Goal: Task Accomplishment & Management: Use online tool/utility

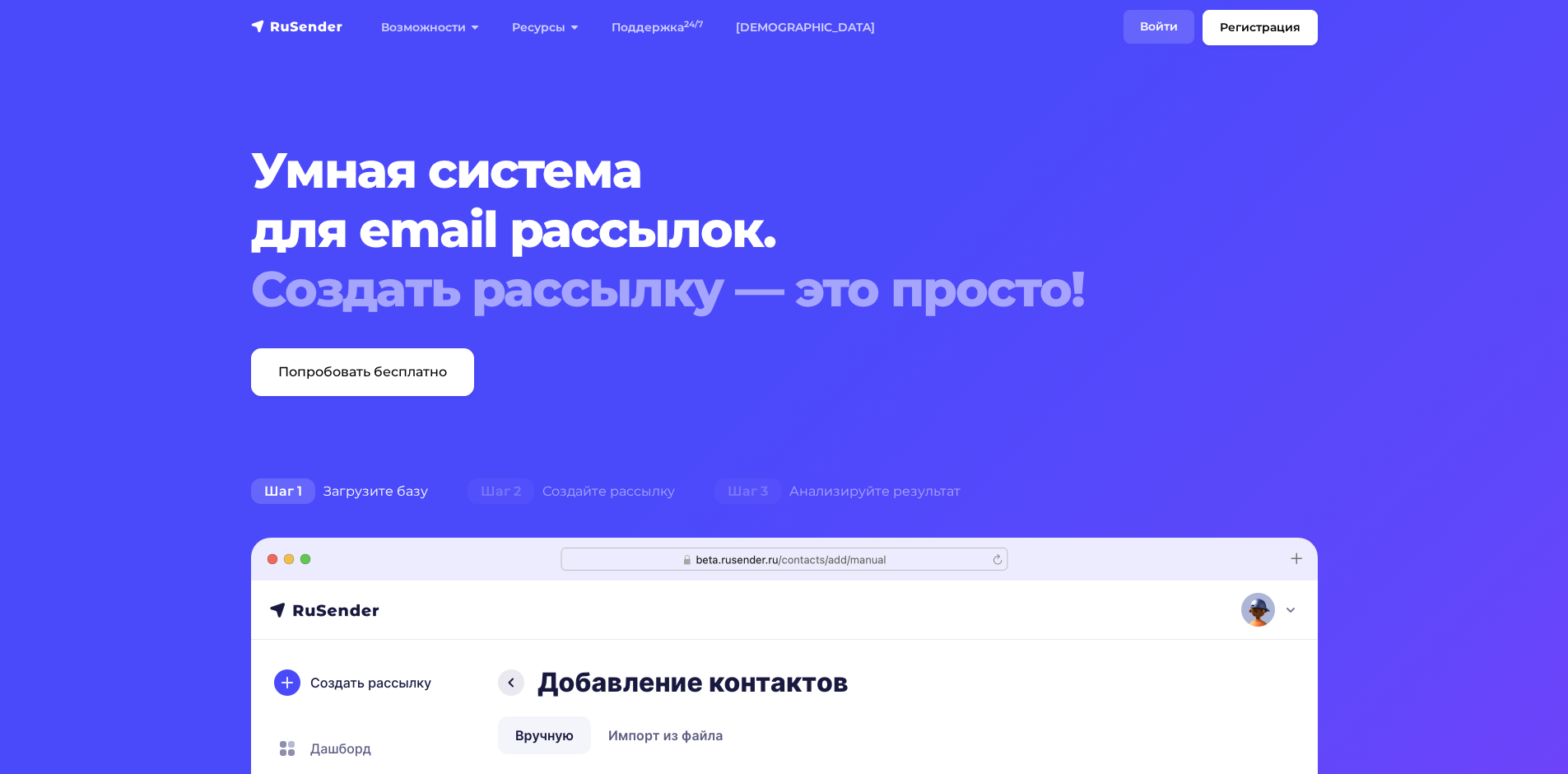
click at [1162, 15] on link "Войти" at bounding box center [1159, 27] width 71 height 34
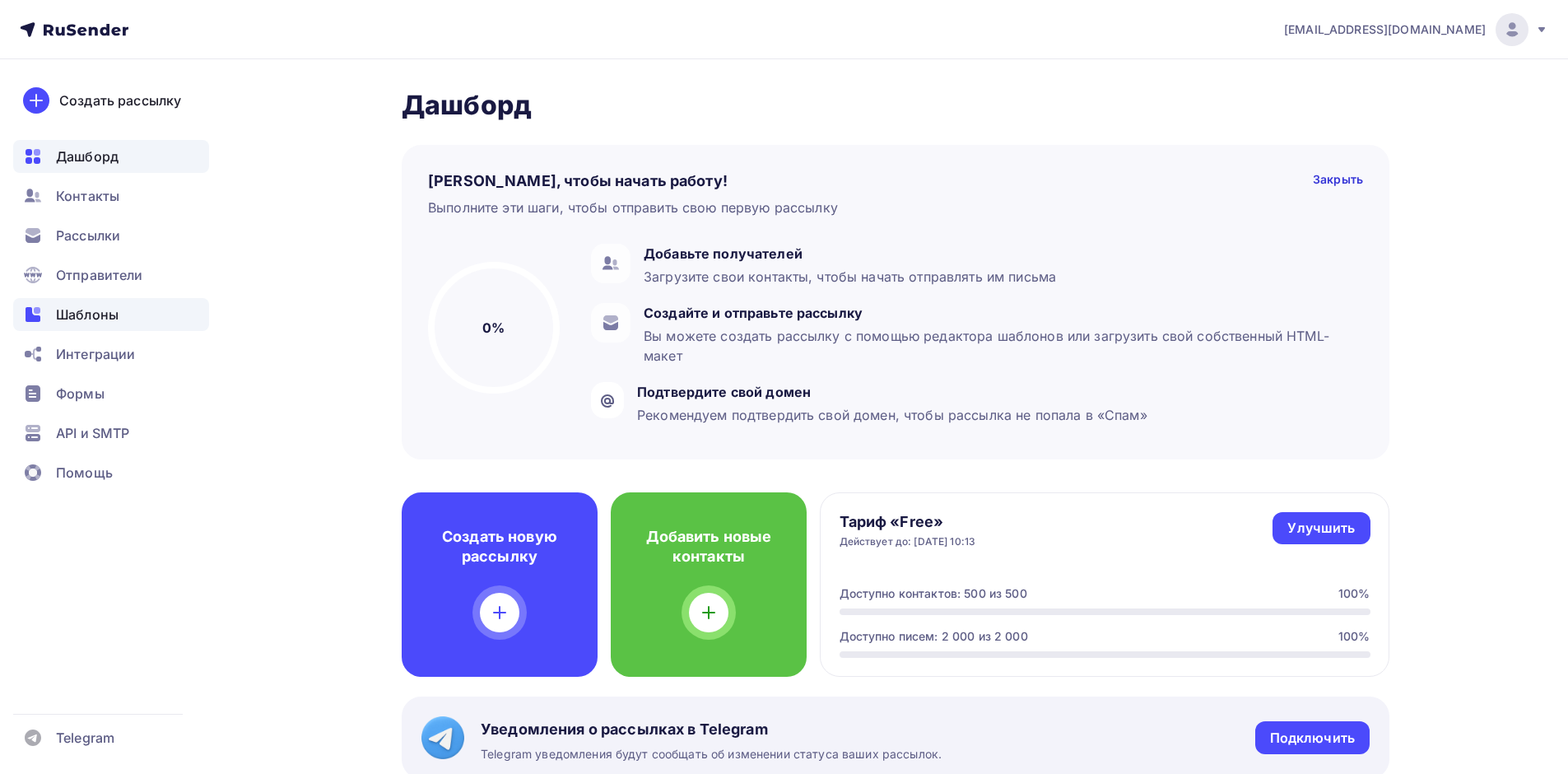
click at [113, 312] on span "Шаблоны" at bounding box center [87, 315] width 63 height 20
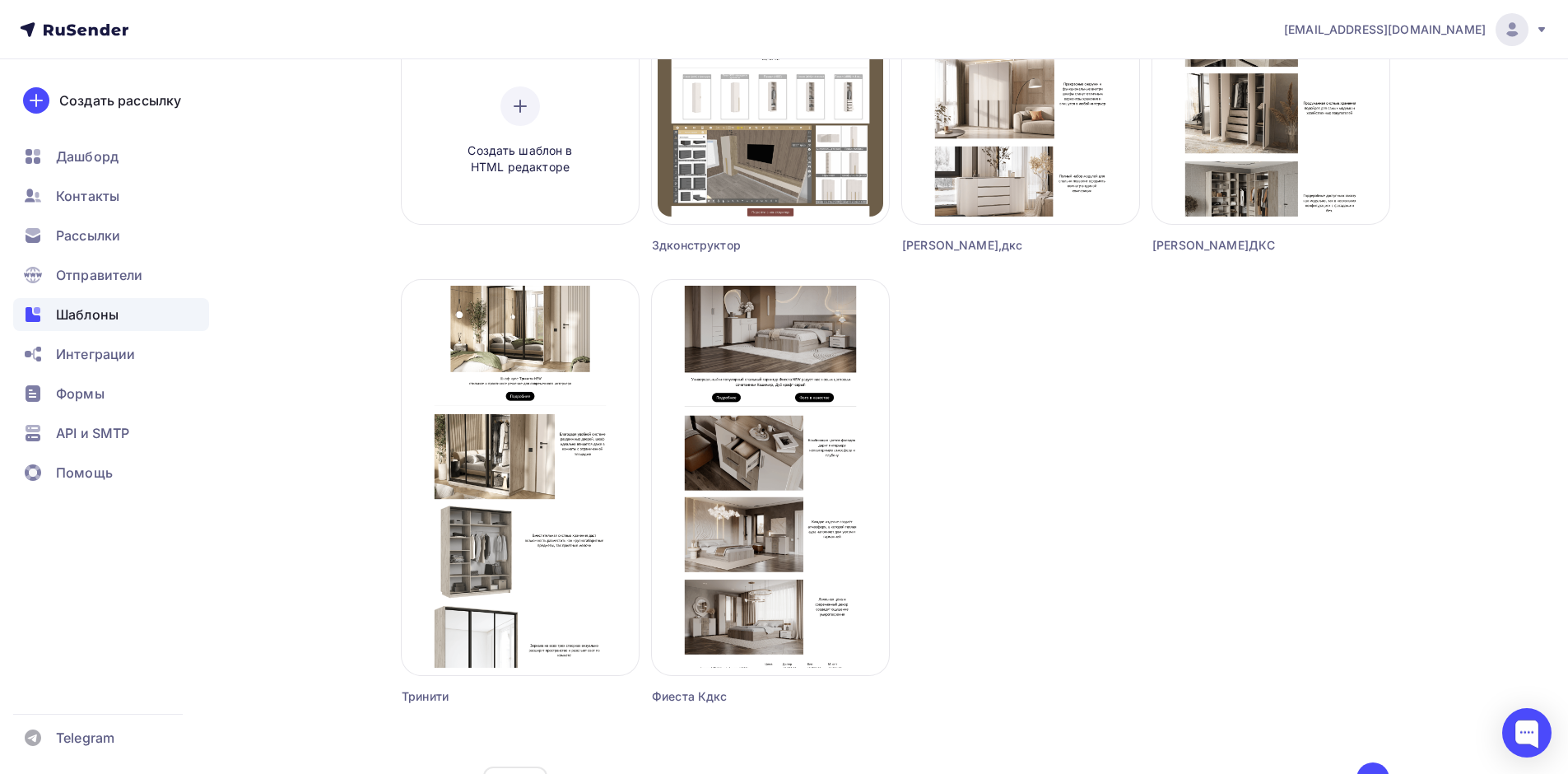
scroll to position [164, 0]
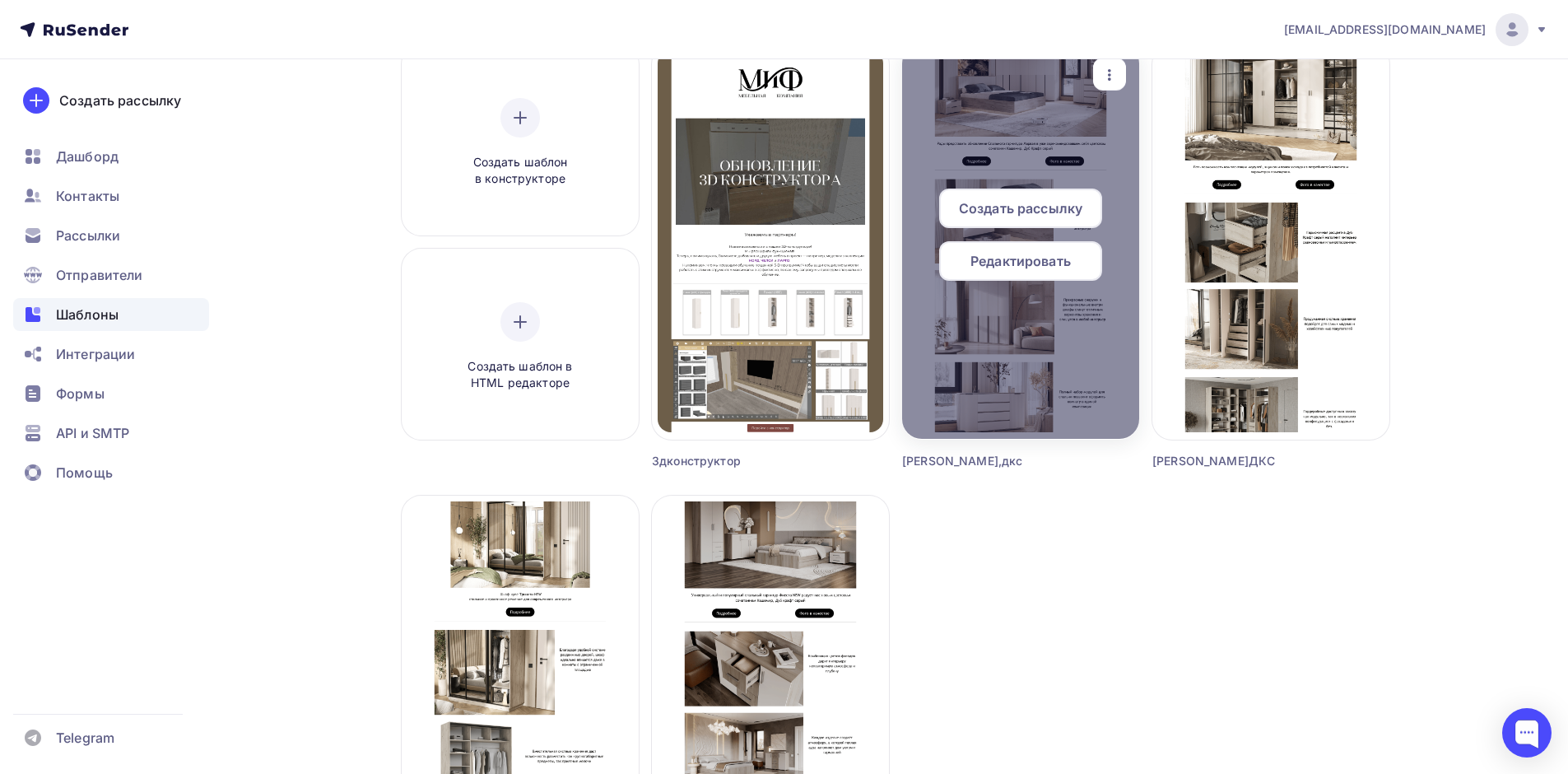
click at [1112, 69] on icon "button" at bounding box center [1110, 75] width 20 height 20
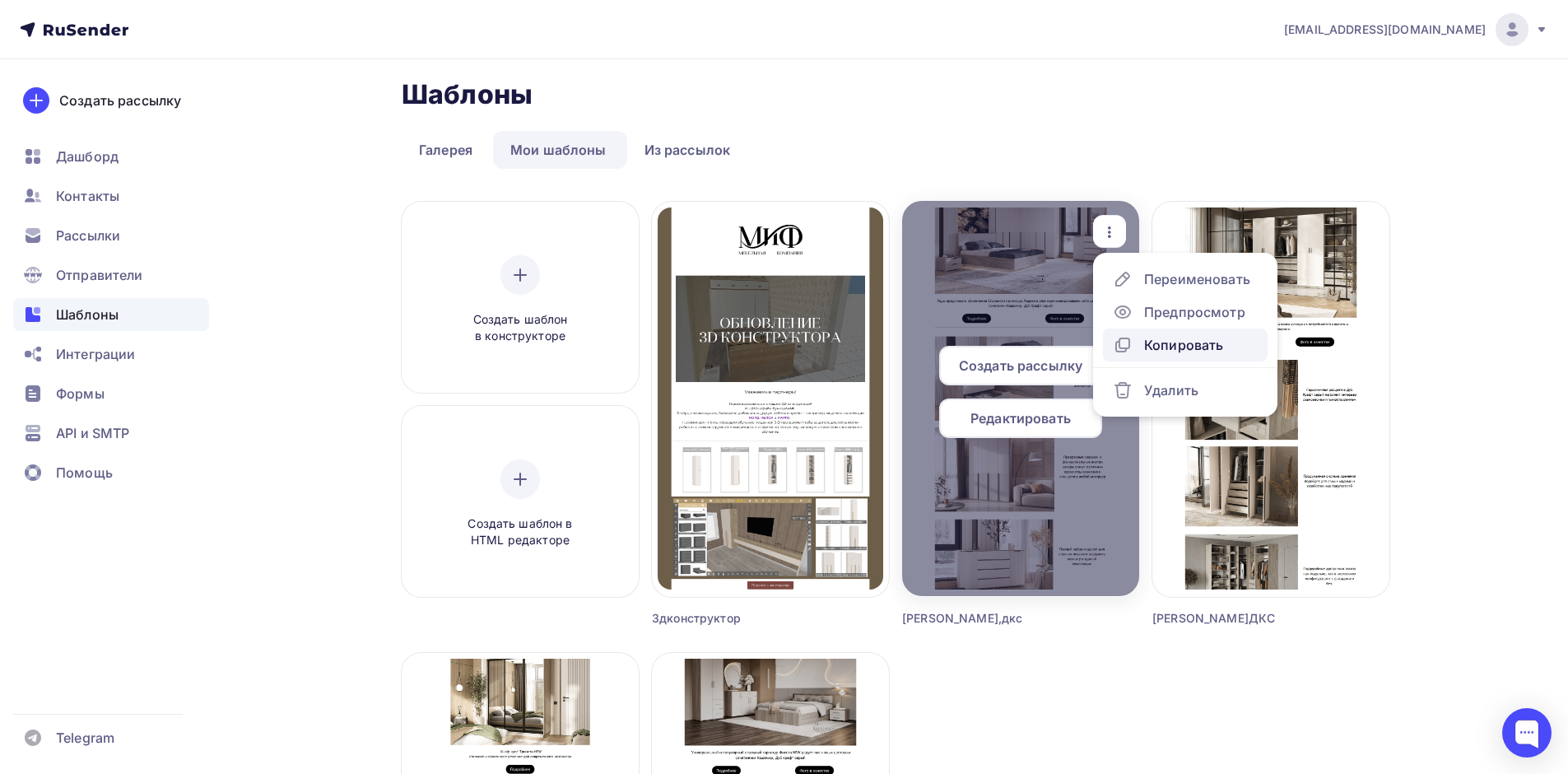
scroll to position [0, 0]
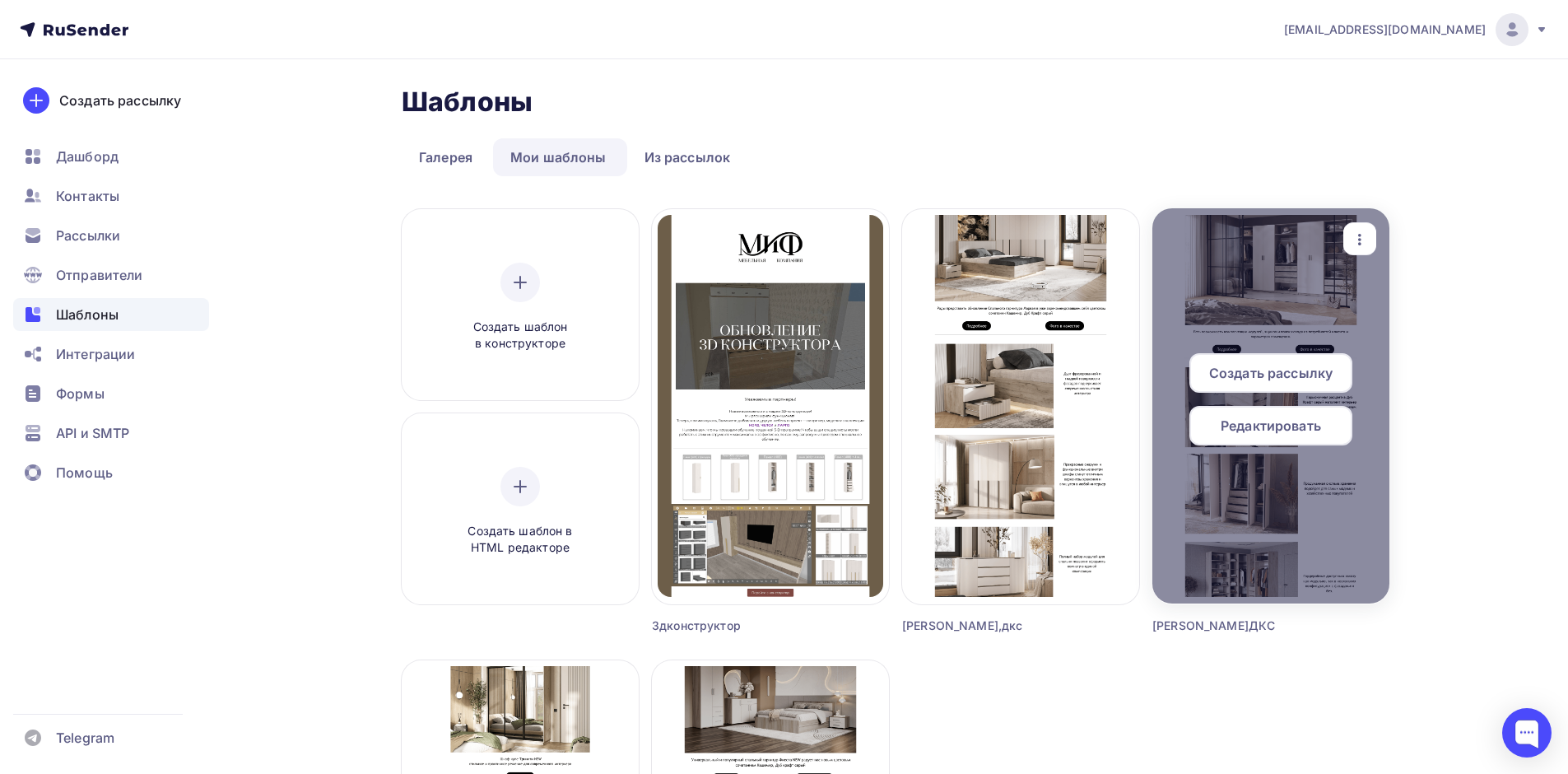
click at [1373, 233] on div "button" at bounding box center [1359, 239] width 33 height 32
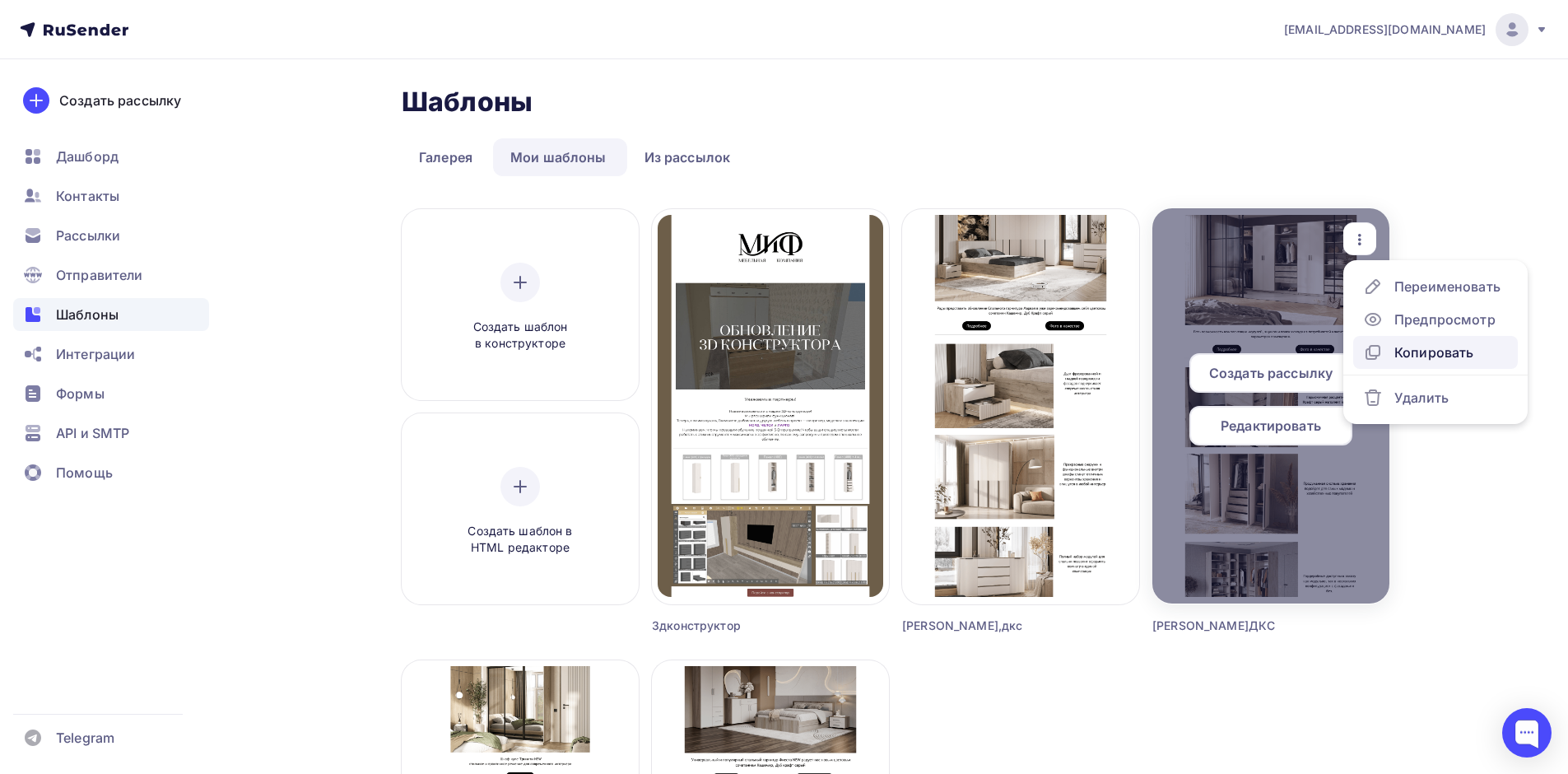
click at [1401, 360] on div "Копировать" at bounding box center [1433, 353] width 79 height 20
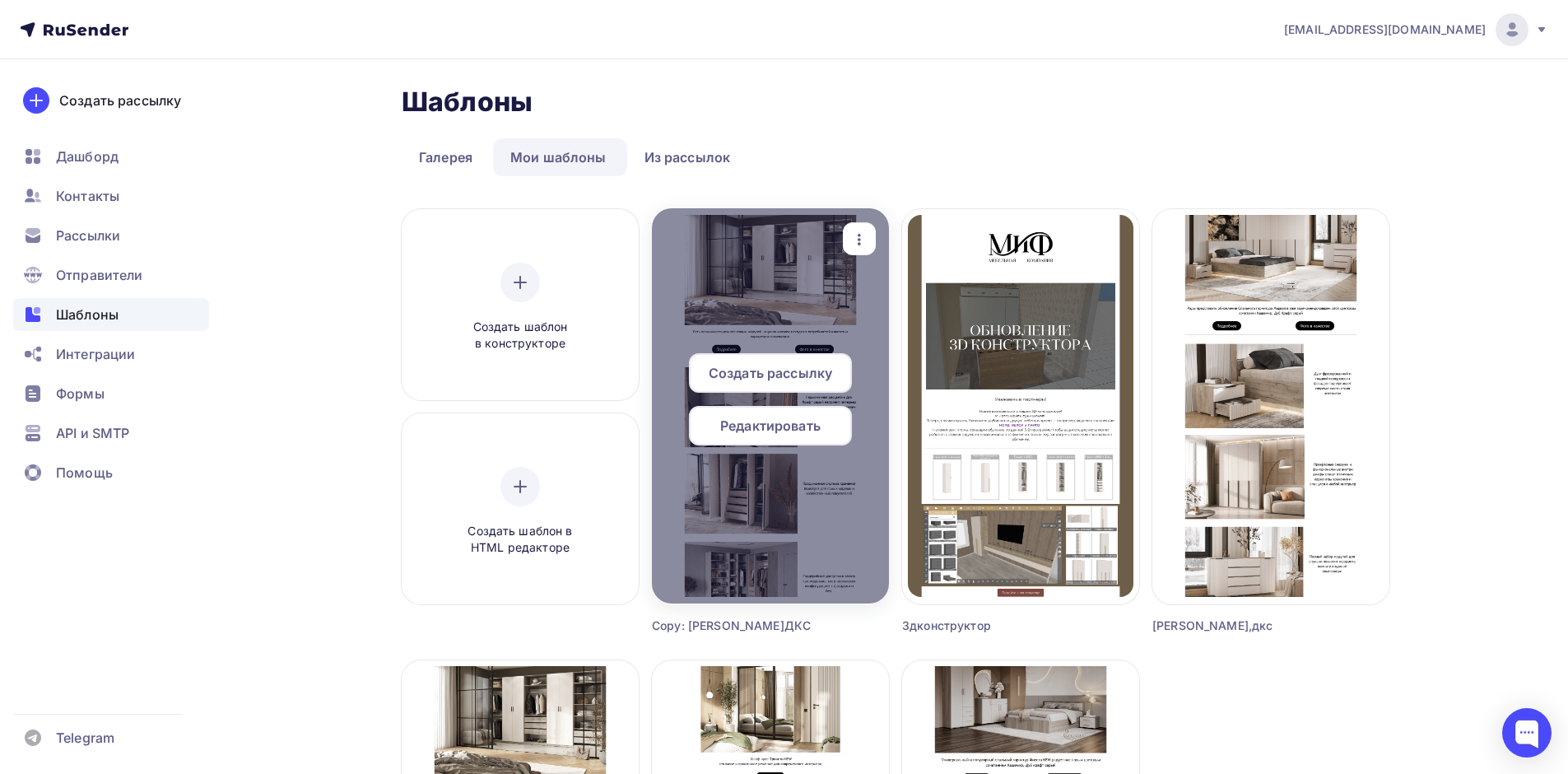
click at [802, 414] on div "Редактировать" at bounding box center [770, 425] width 163 height 40
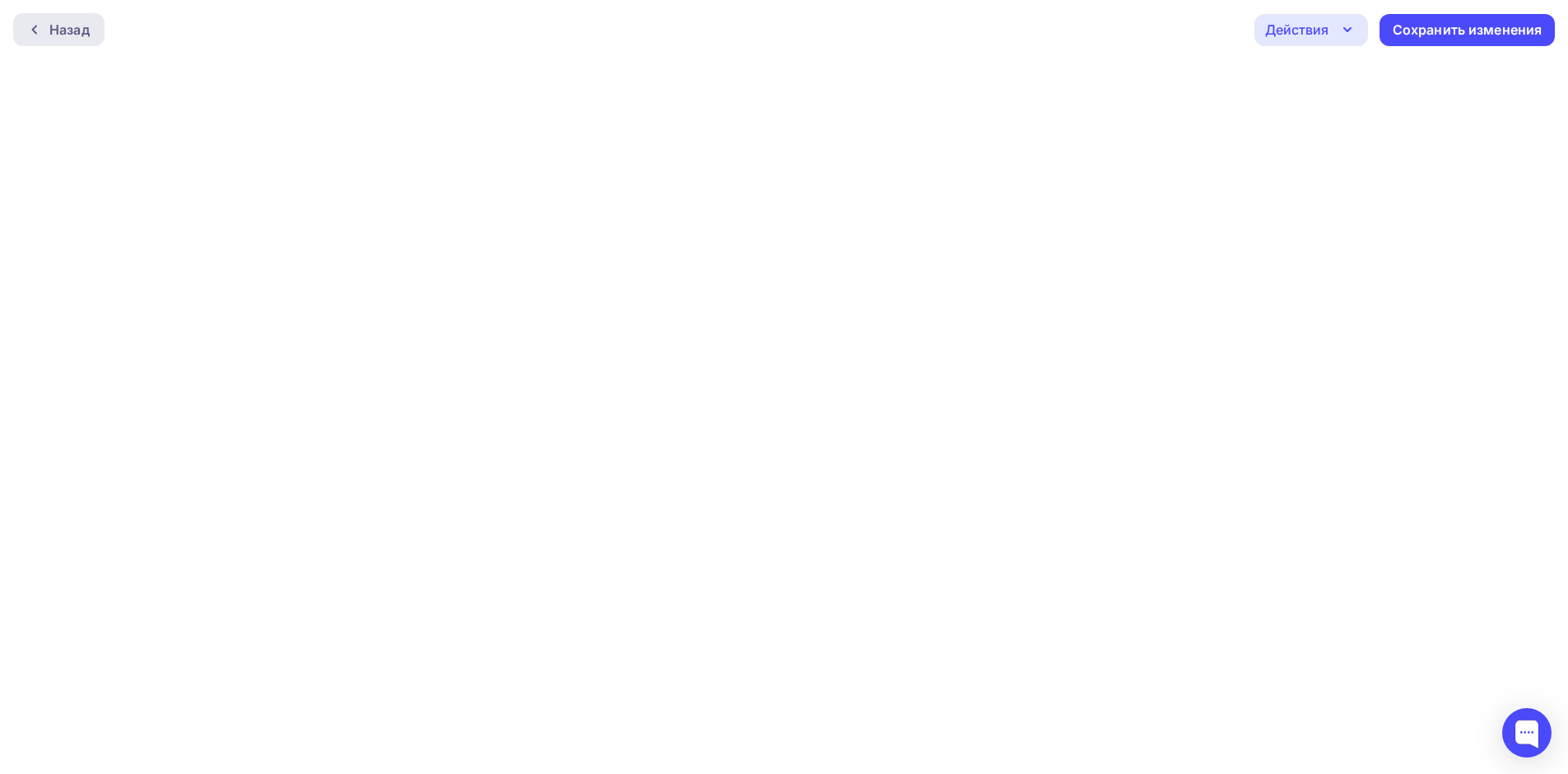
click at [70, 27] on div "Назад" at bounding box center [70, 30] width 40 height 20
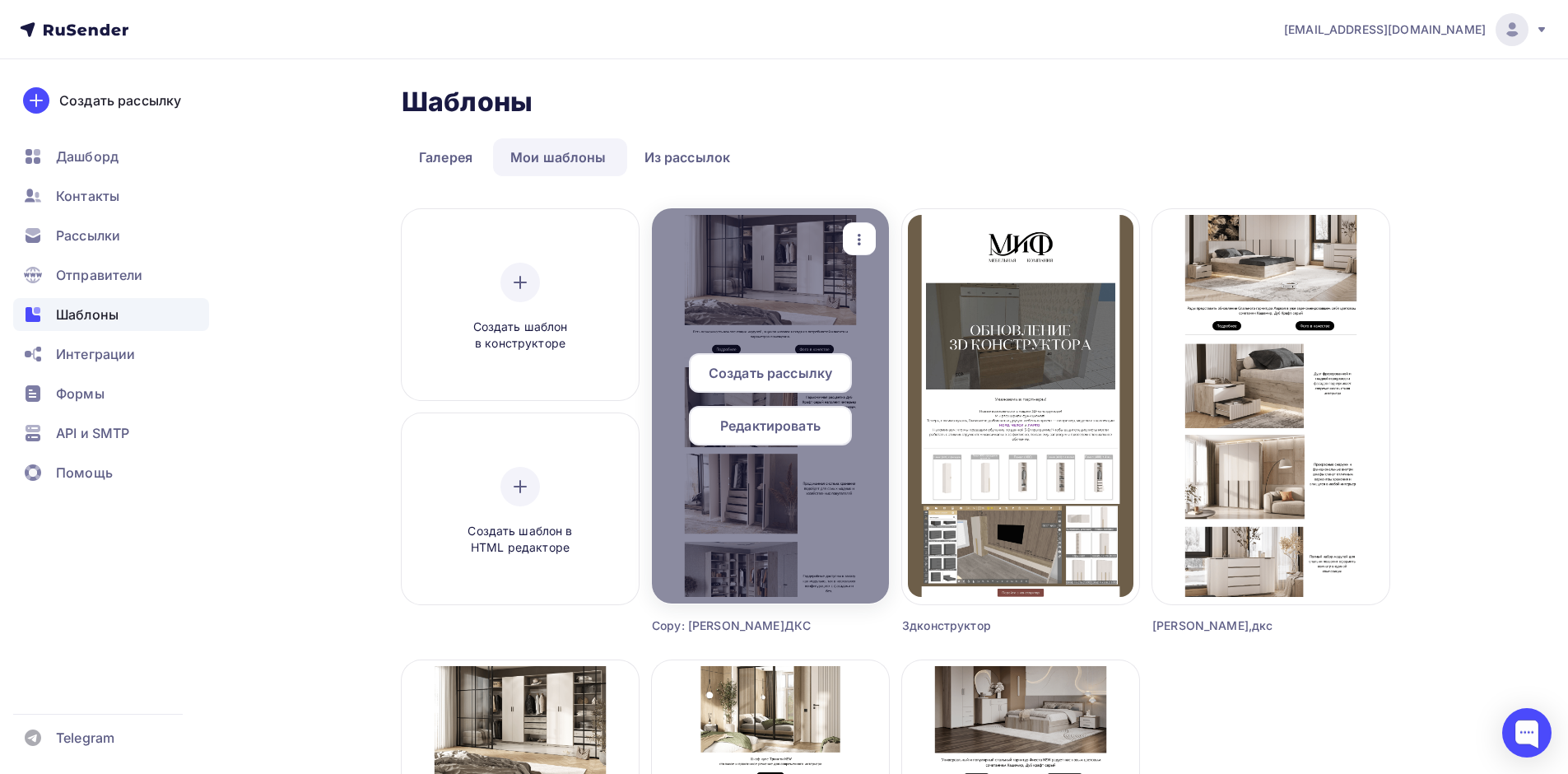
click at [869, 232] on icon "button" at bounding box center [860, 239] width 20 height 20
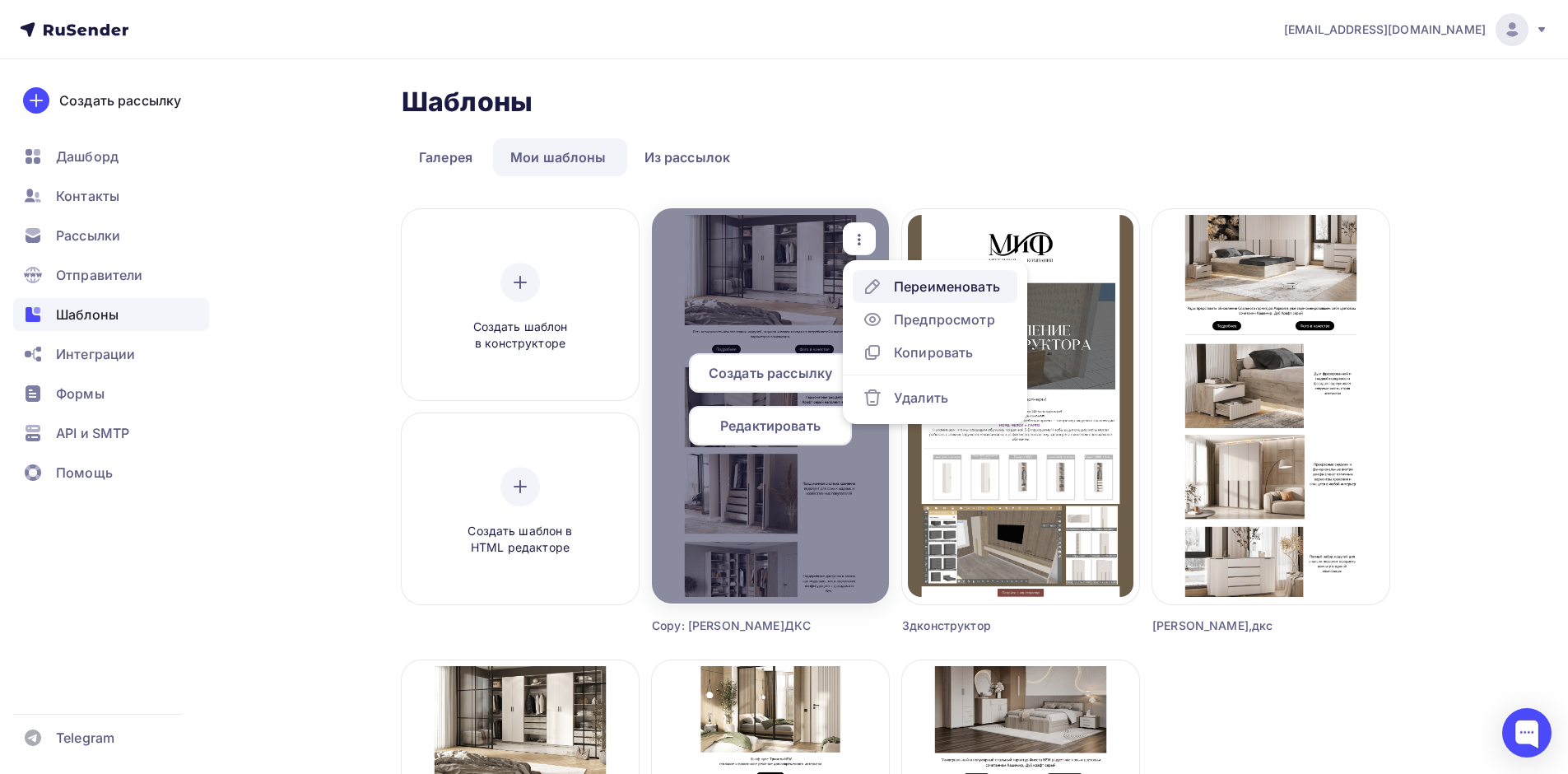
click at [907, 294] on div "Переименовать" at bounding box center [946, 287] width 107 height 20
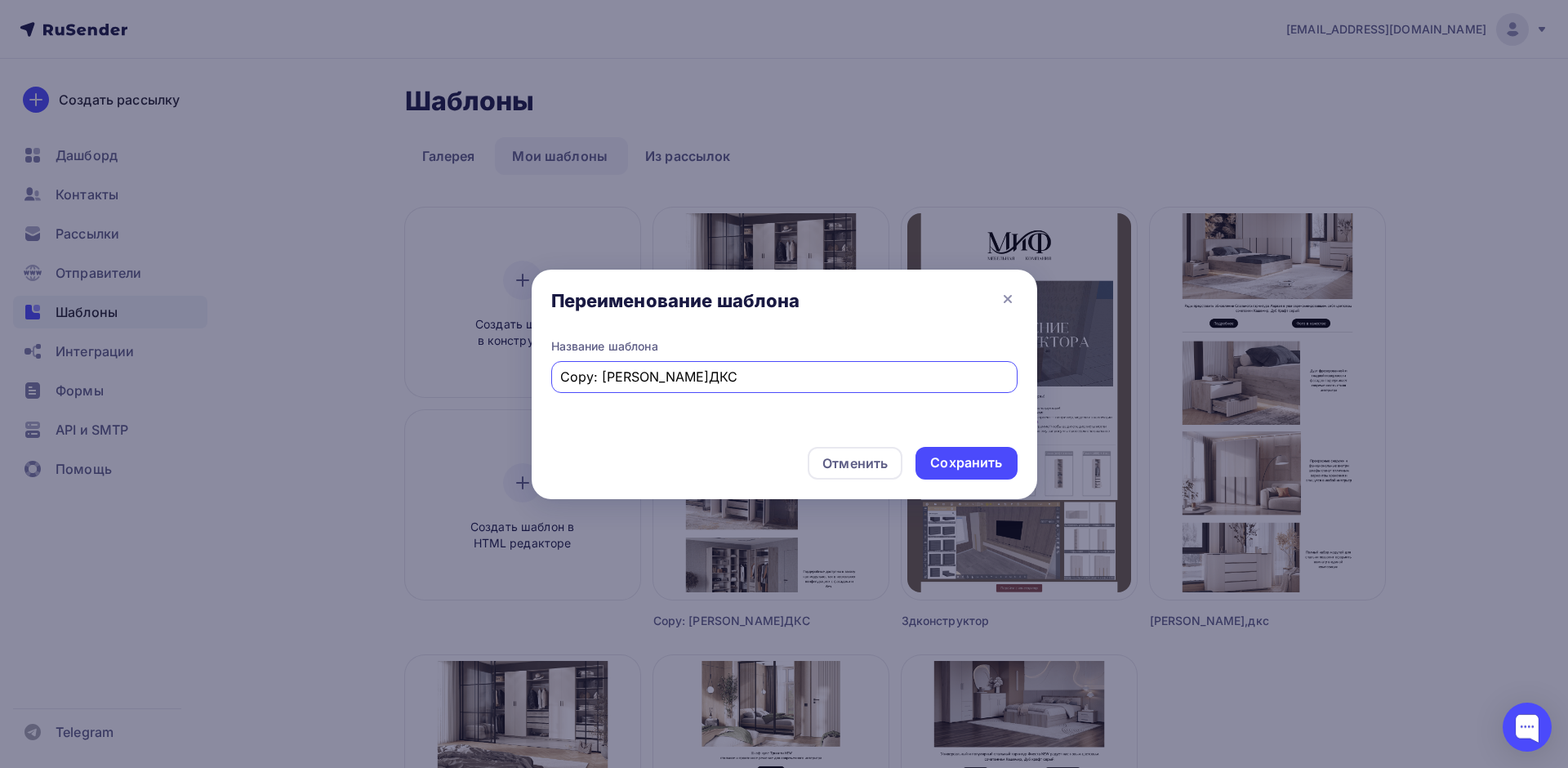
click at [412, 359] on div "Переименование шаблона Название шаблона Copy: [PERSON_NAME].ДКС Отменить Сохран…" at bounding box center [784, 384] width 1568 height 768
type input "Флэш"
click at [978, 462] on div "Сохранить" at bounding box center [966, 462] width 72 height 19
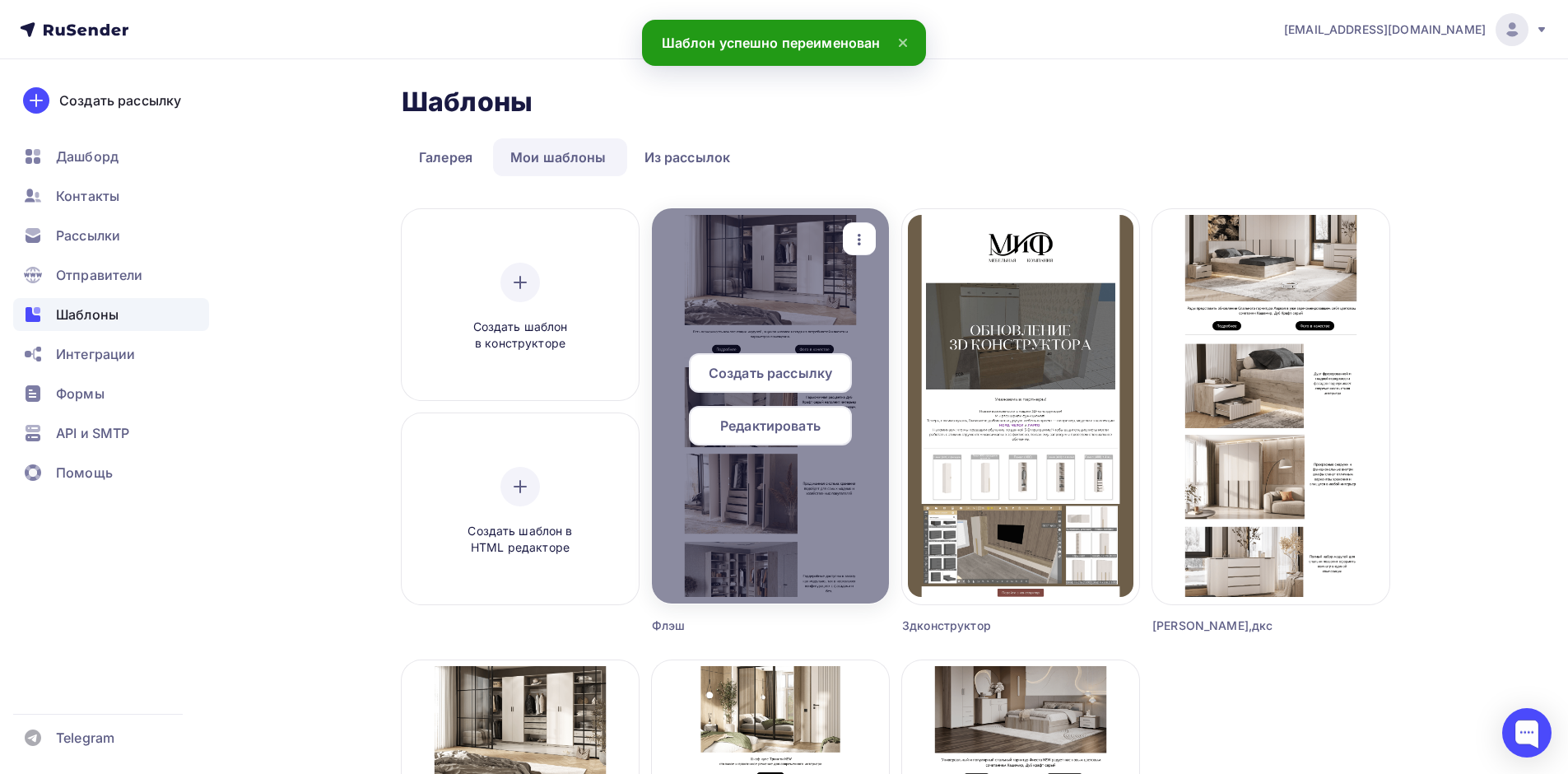
click at [810, 285] on div at bounding box center [770, 405] width 237 height 395
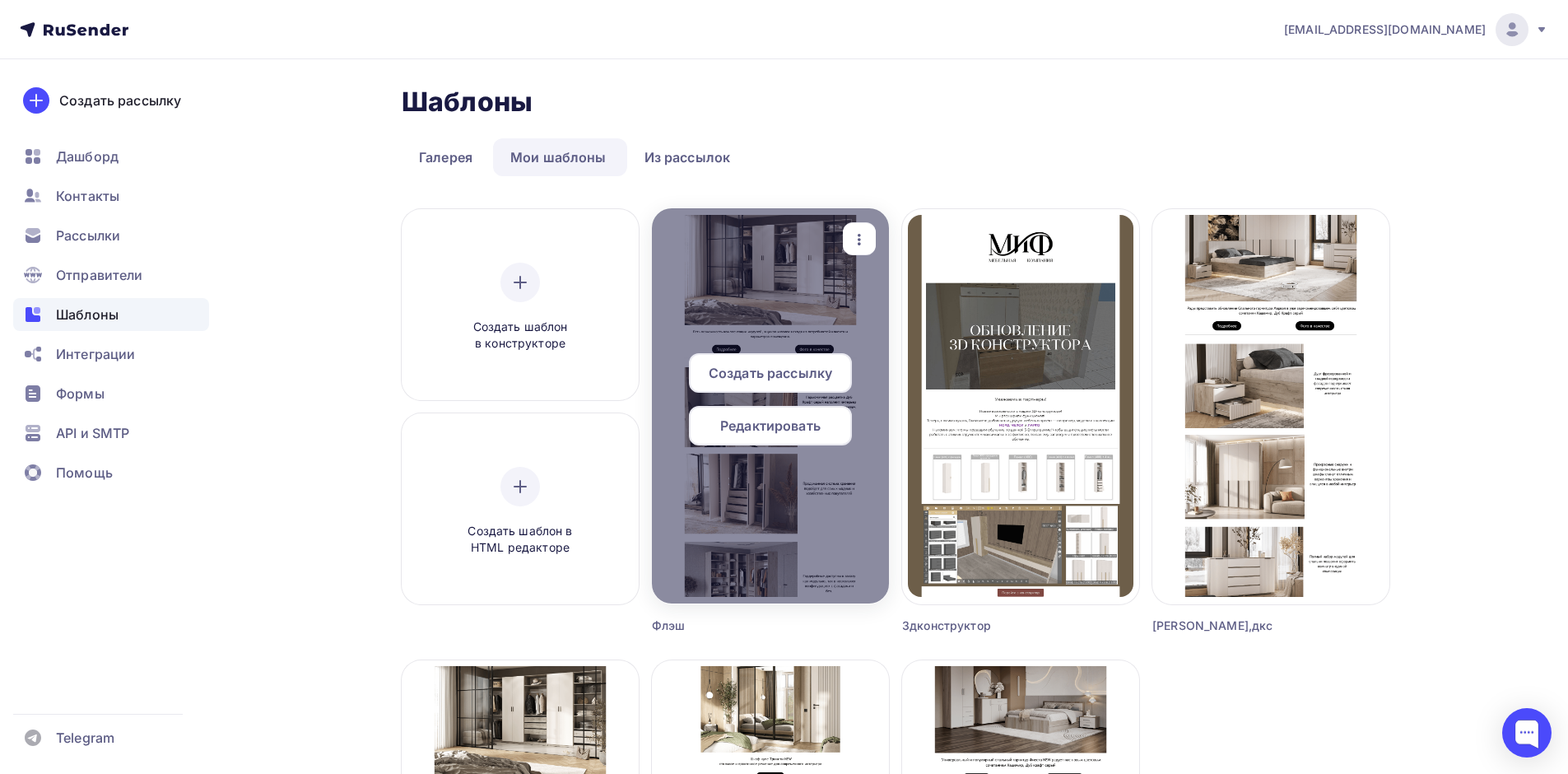
click at [856, 249] on div "button" at bounding box center [859, 239] width 33 height 32
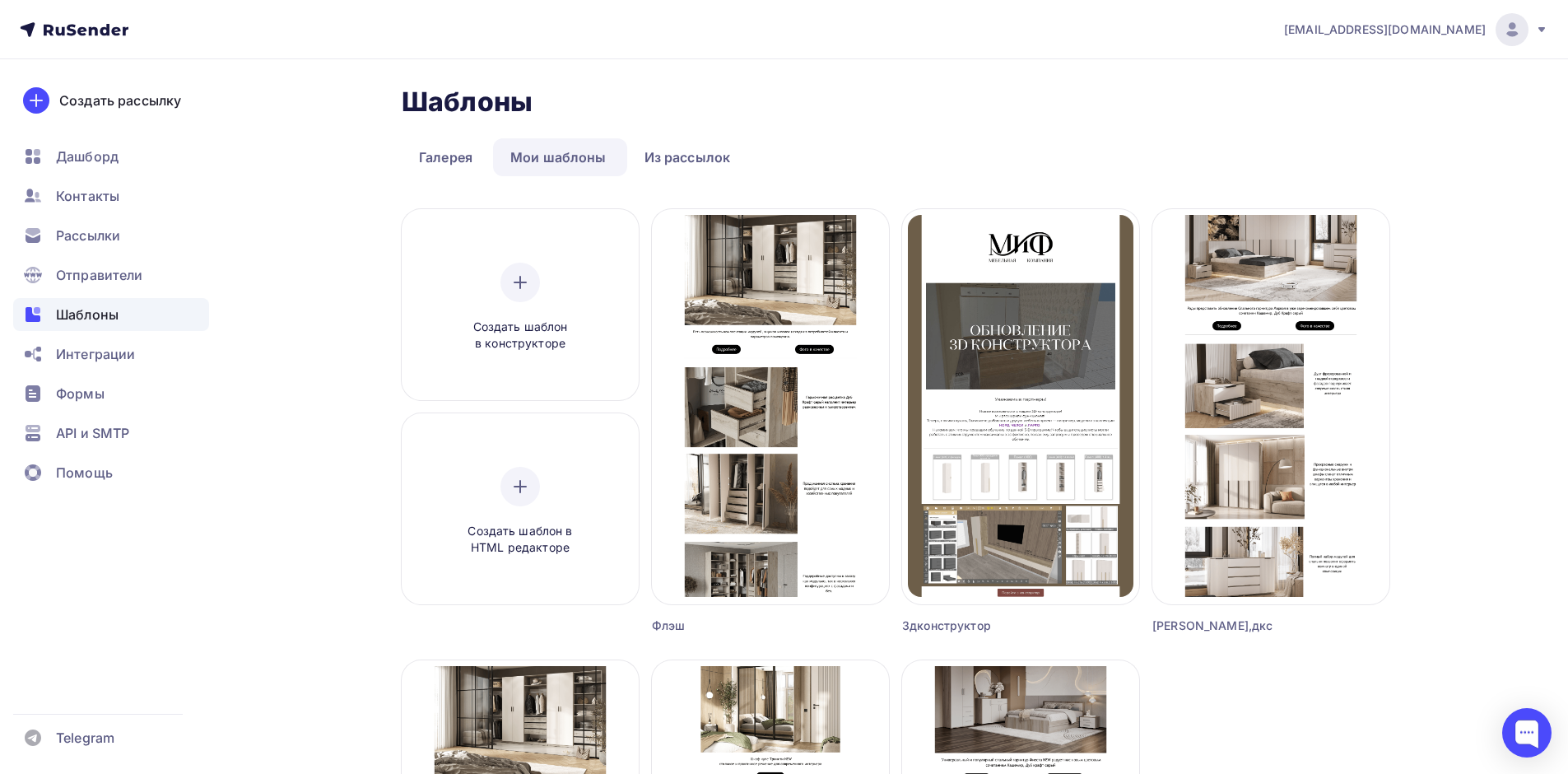
click at [956, 153] on ul "Галерея Мои шаблоны Из рассылок" at bounding box center [895, 157] width 987 height 38
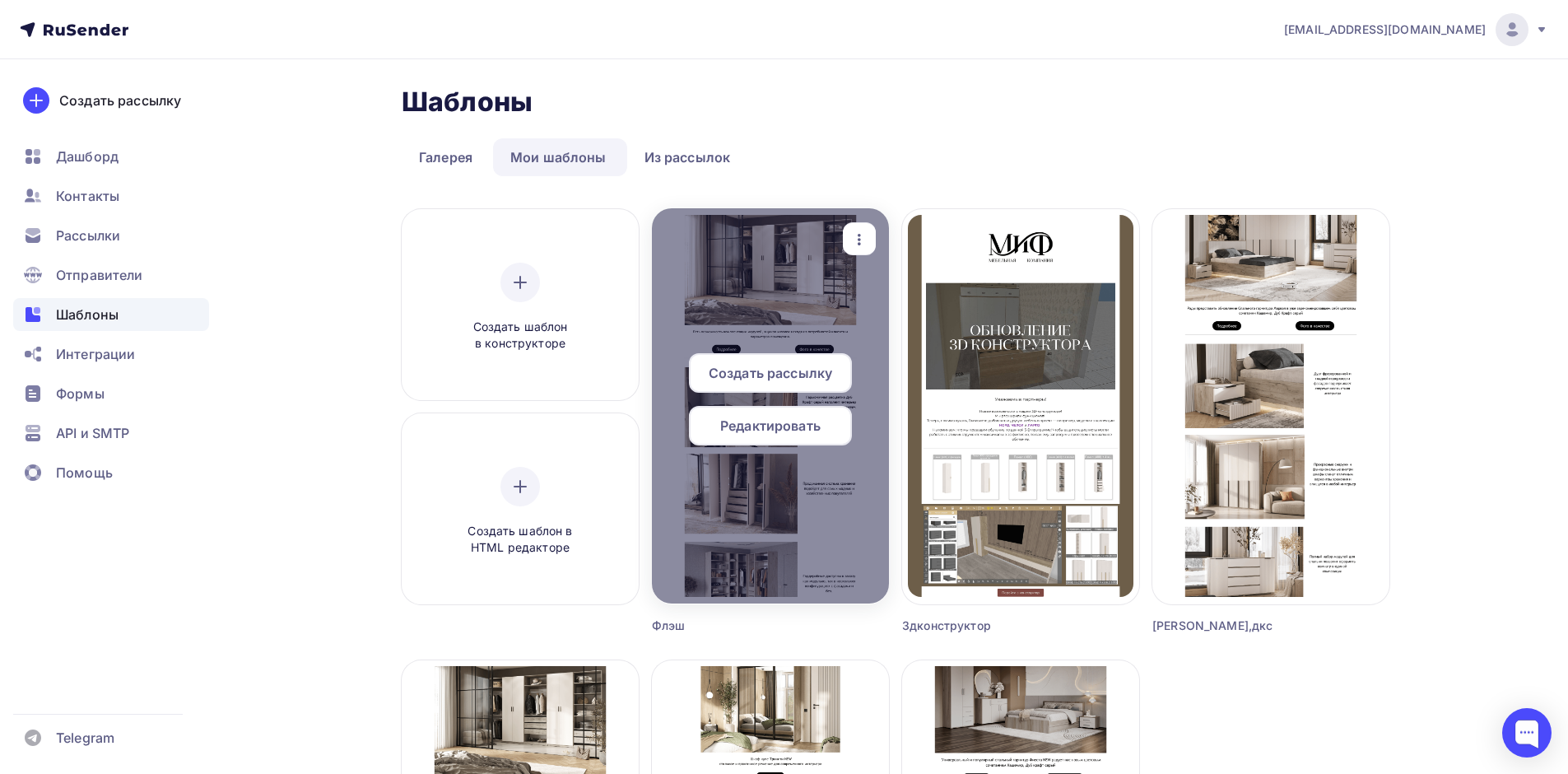
click at [866, 237] on icon "button" at bounding box center [860, 239] width 20 height 20
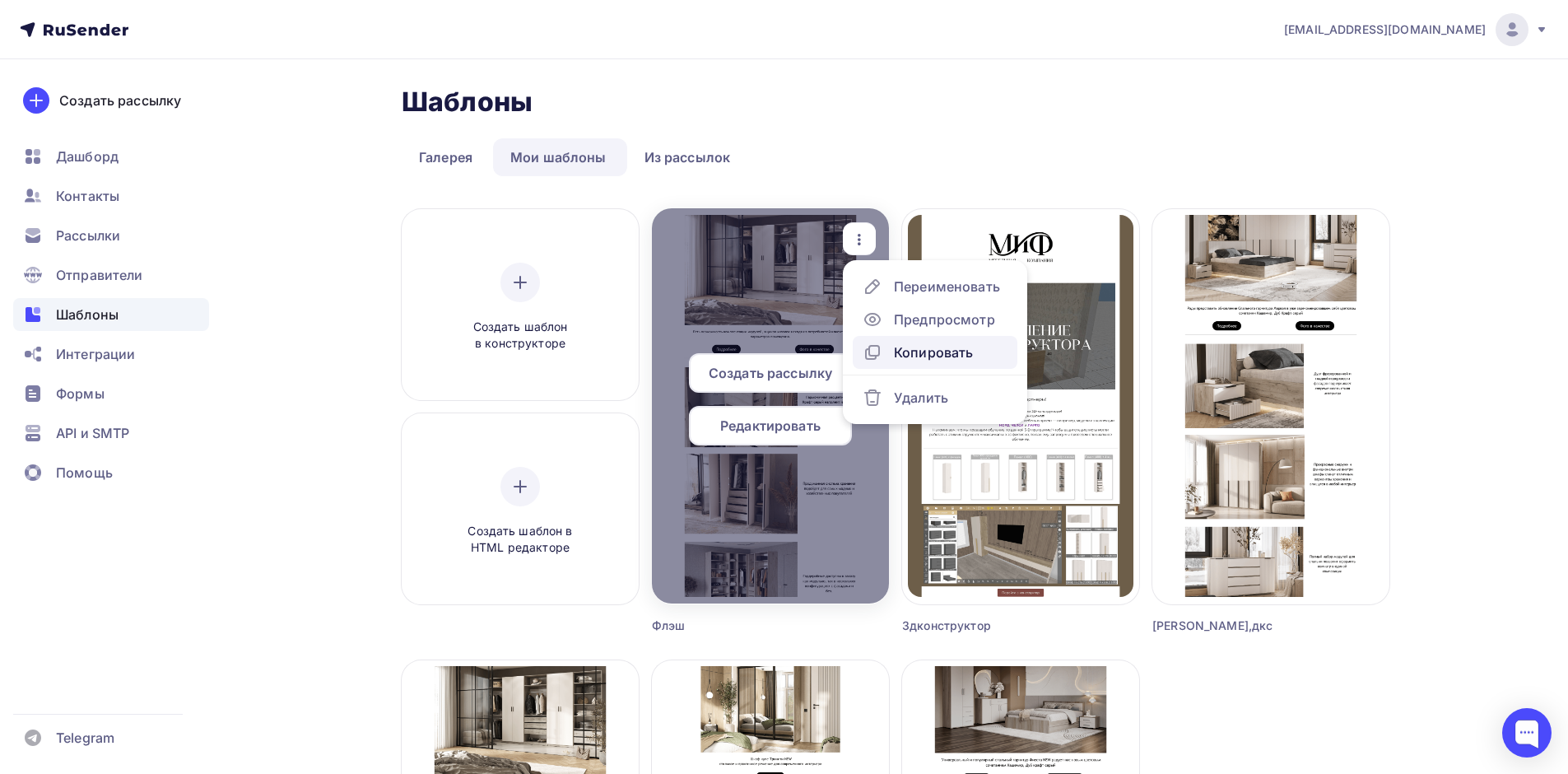
click at [926, 358] on div "Копировать" at bounding box center [932, 353] width 79 height 20
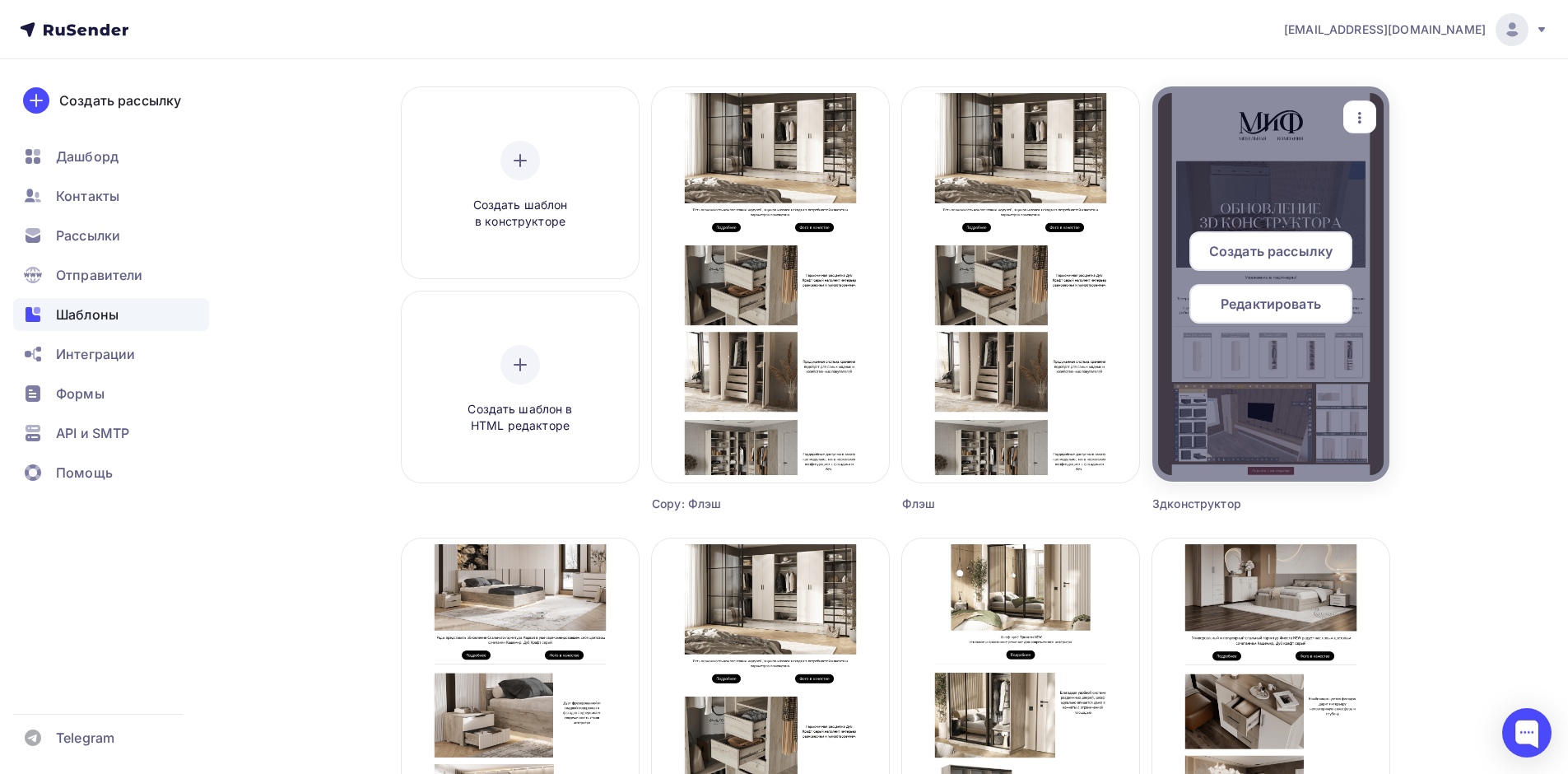
scroll to position [83, 0]
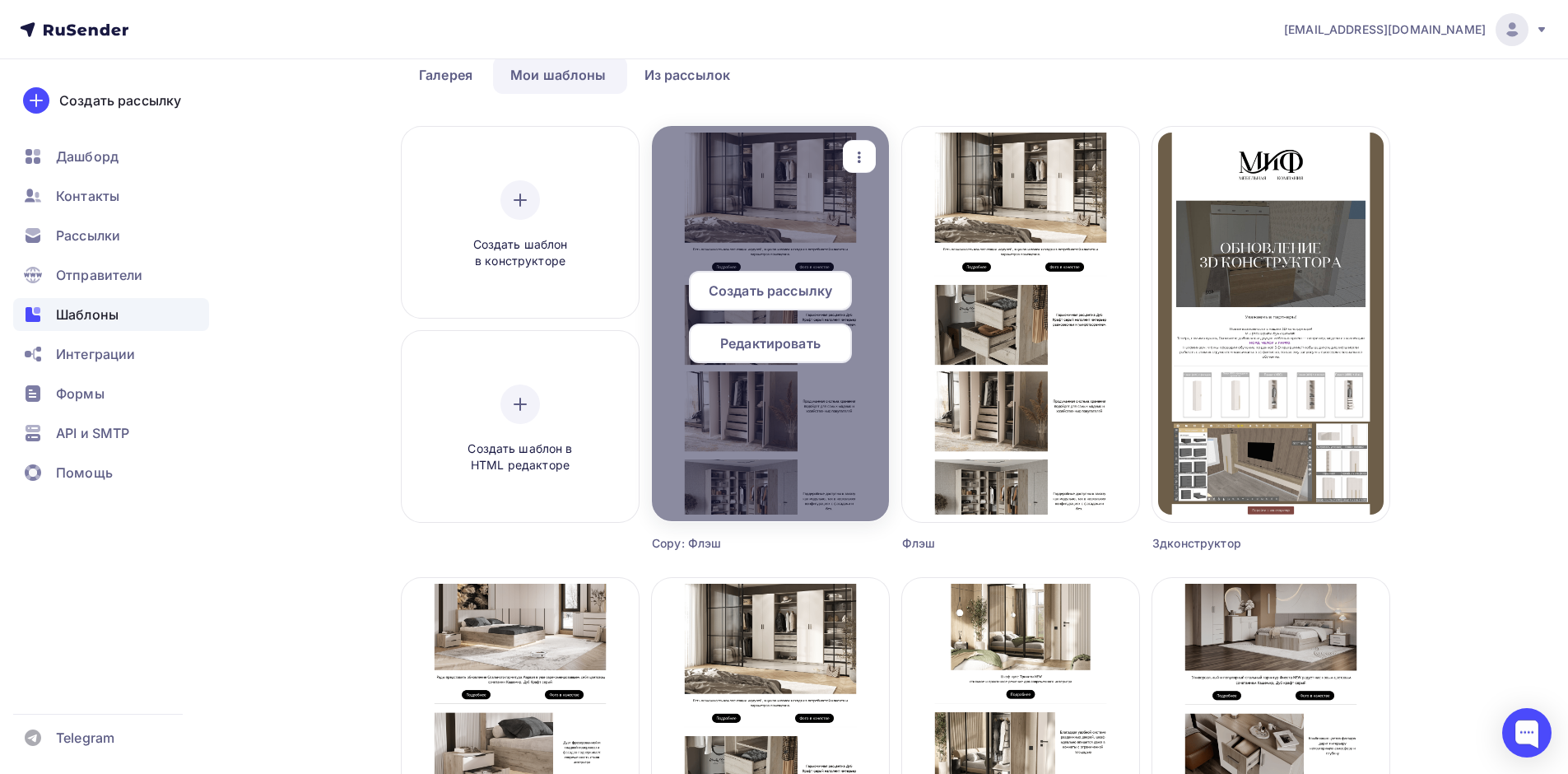
click at [854, 162] on icon "button" at bounding box center [860, 157] width 20 height 20
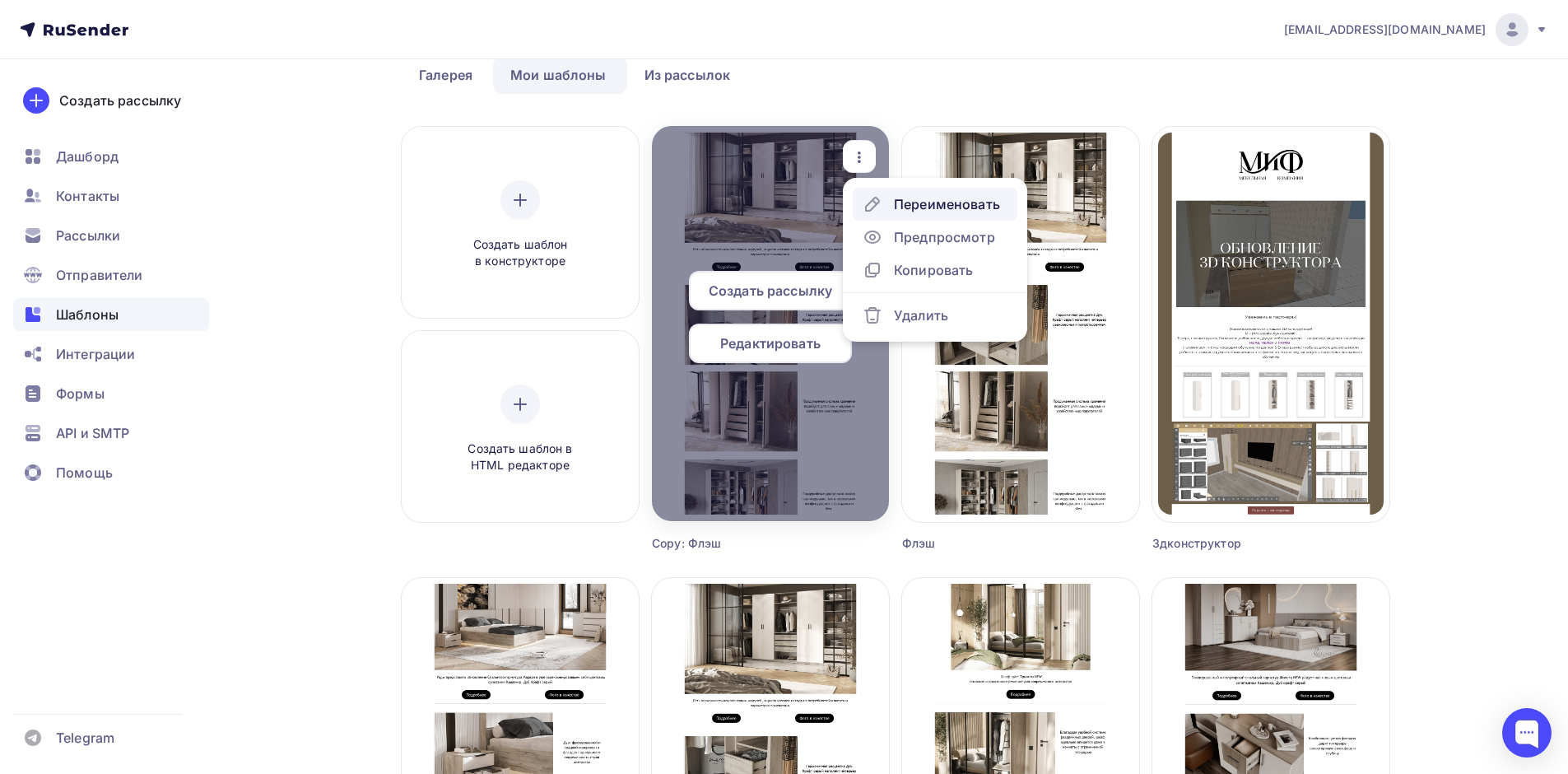
click at [874, 196] on icon at bounding box center [873, 204] width 20 height 20
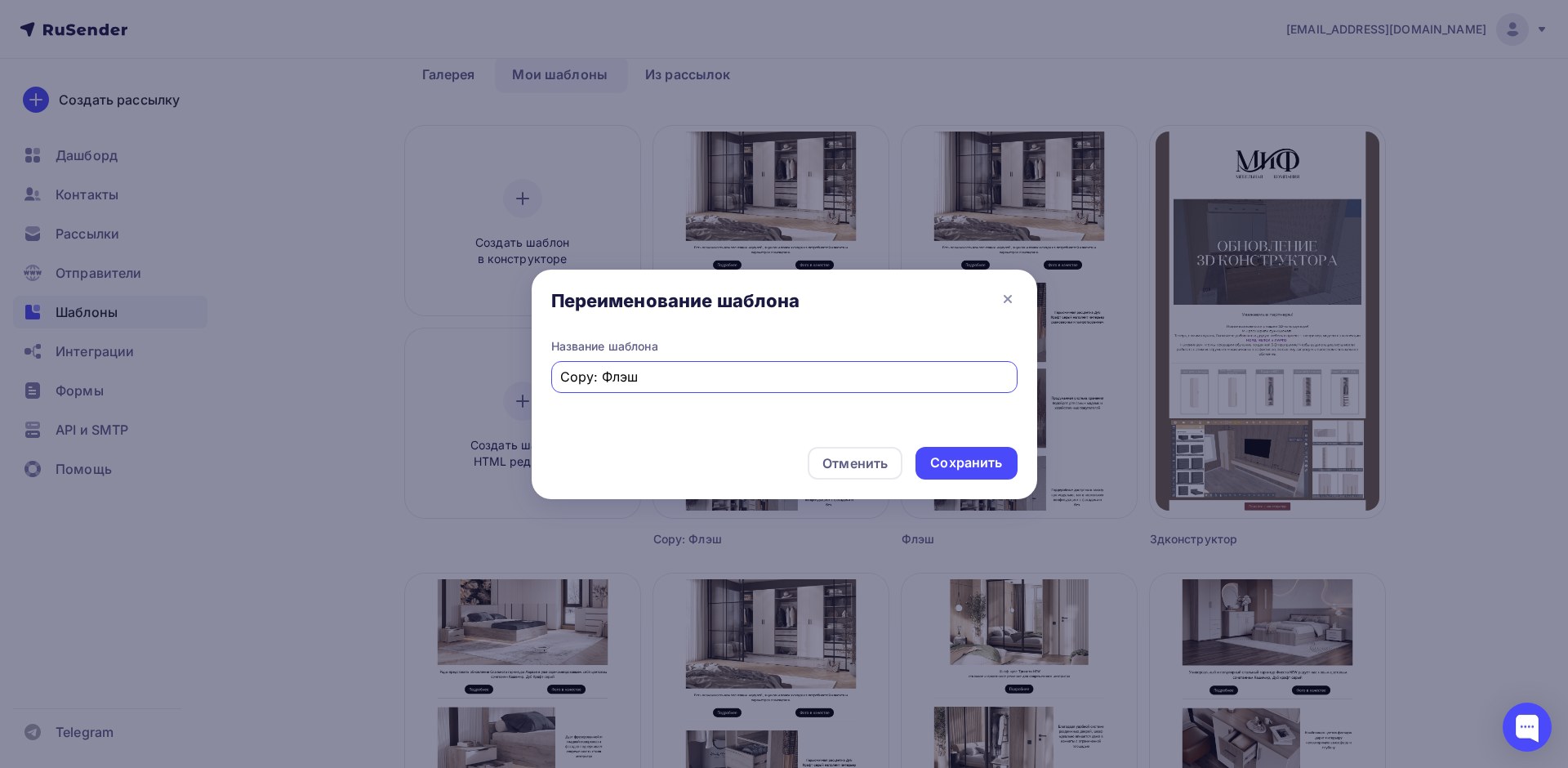
drag, startPoint x: 679, startPoint y: 368, endPoint x: 474, endPoint y: 360, distance: 205.2
click at [474, 360] on div "Переименование шаблона Название шаблона Copy: Флэш Отменить Сохранить" at bounding box center [784, 384] width 1568 height 768
type input "[PERSON_NAME]"
click at [965, 462] on div "Сохранить" at bounding box center [966, 462] width 72 height 19
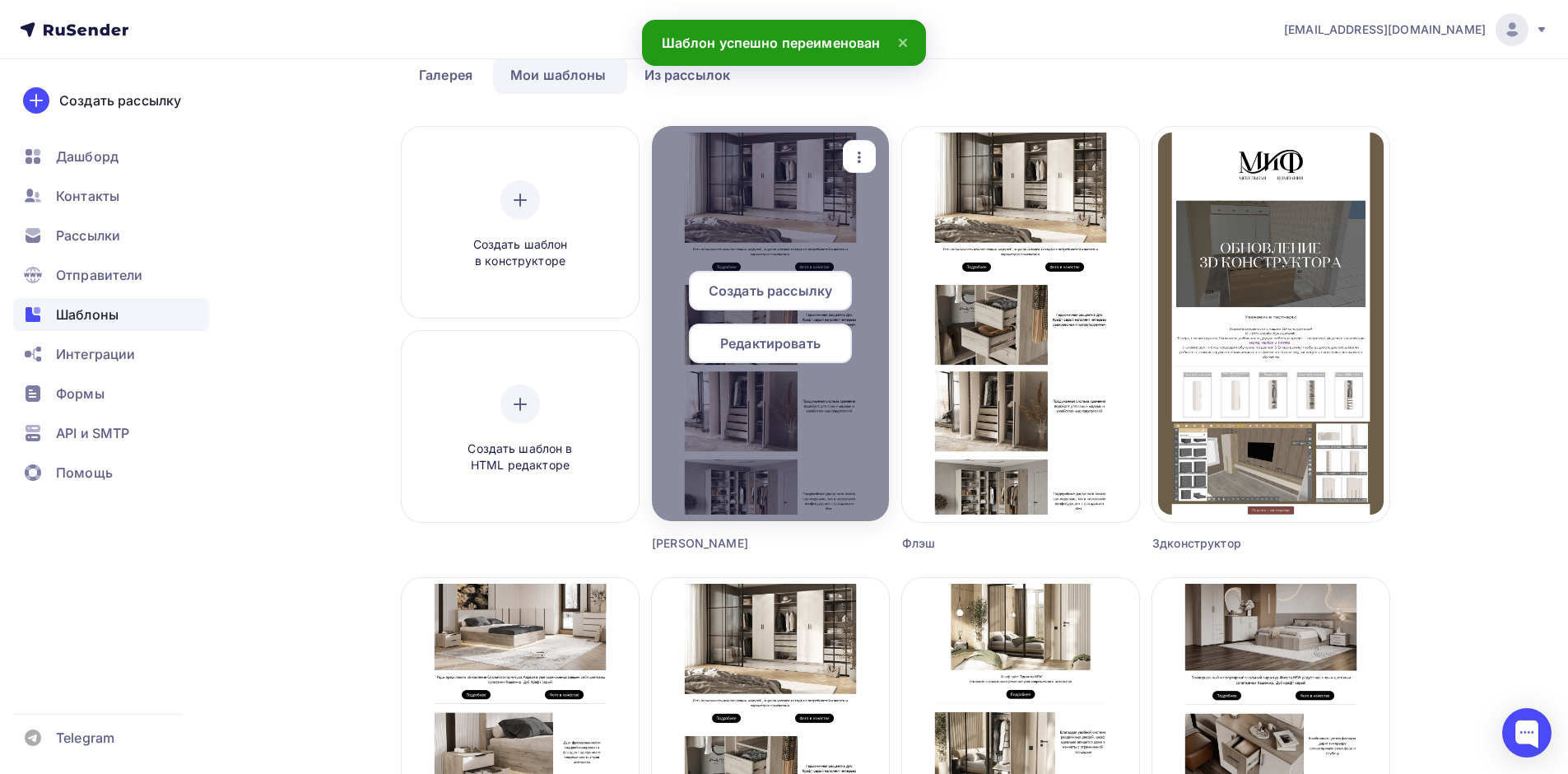
click at [799, 342] on span "Редактировать" at bounding box center [770, 344] width 101 height 20
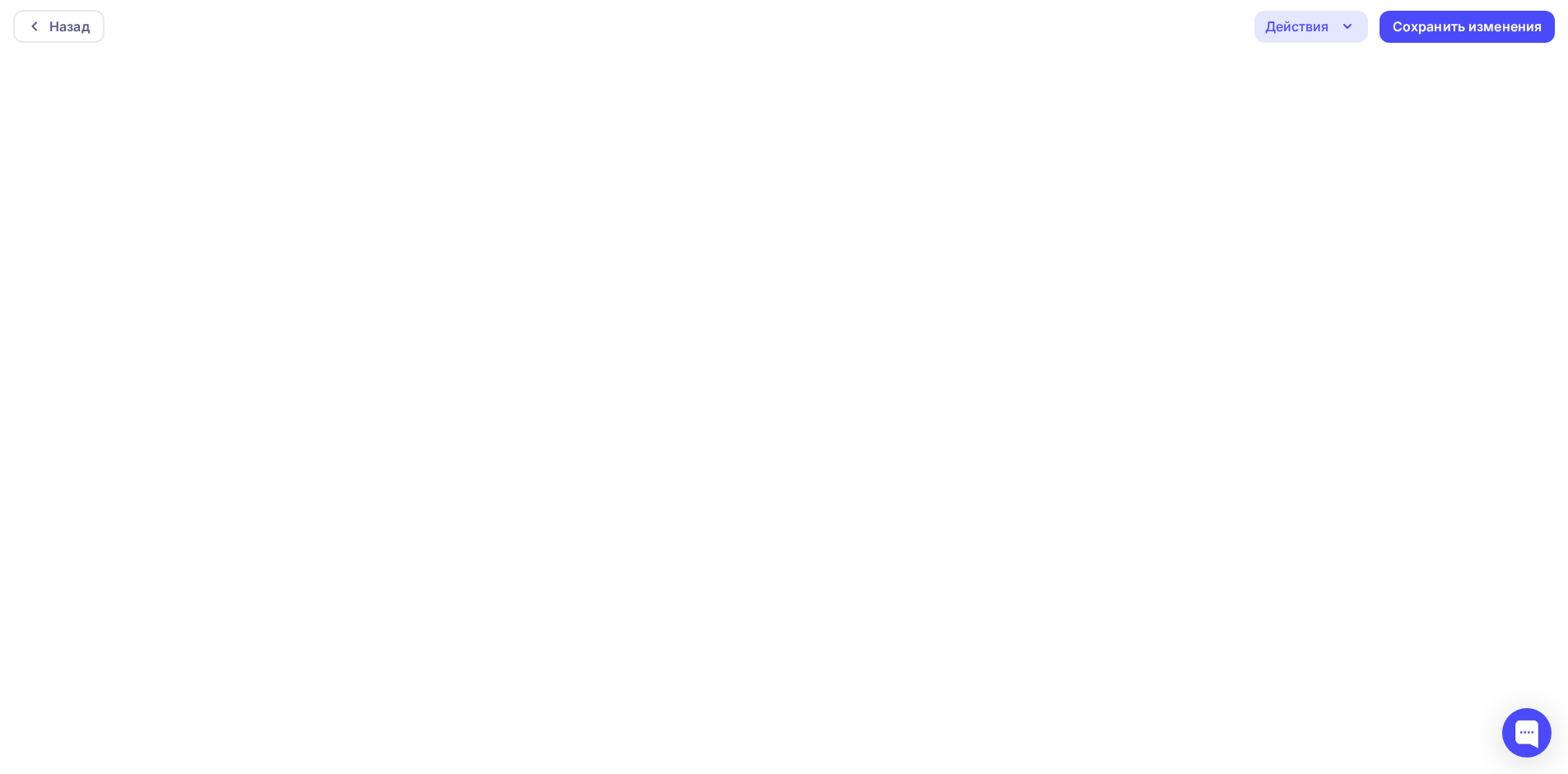
scroll to position [4, 0]
click at [1426, 40] on div "Сохранить изменения" at bounding box center [1467, 26] width 175 height 32
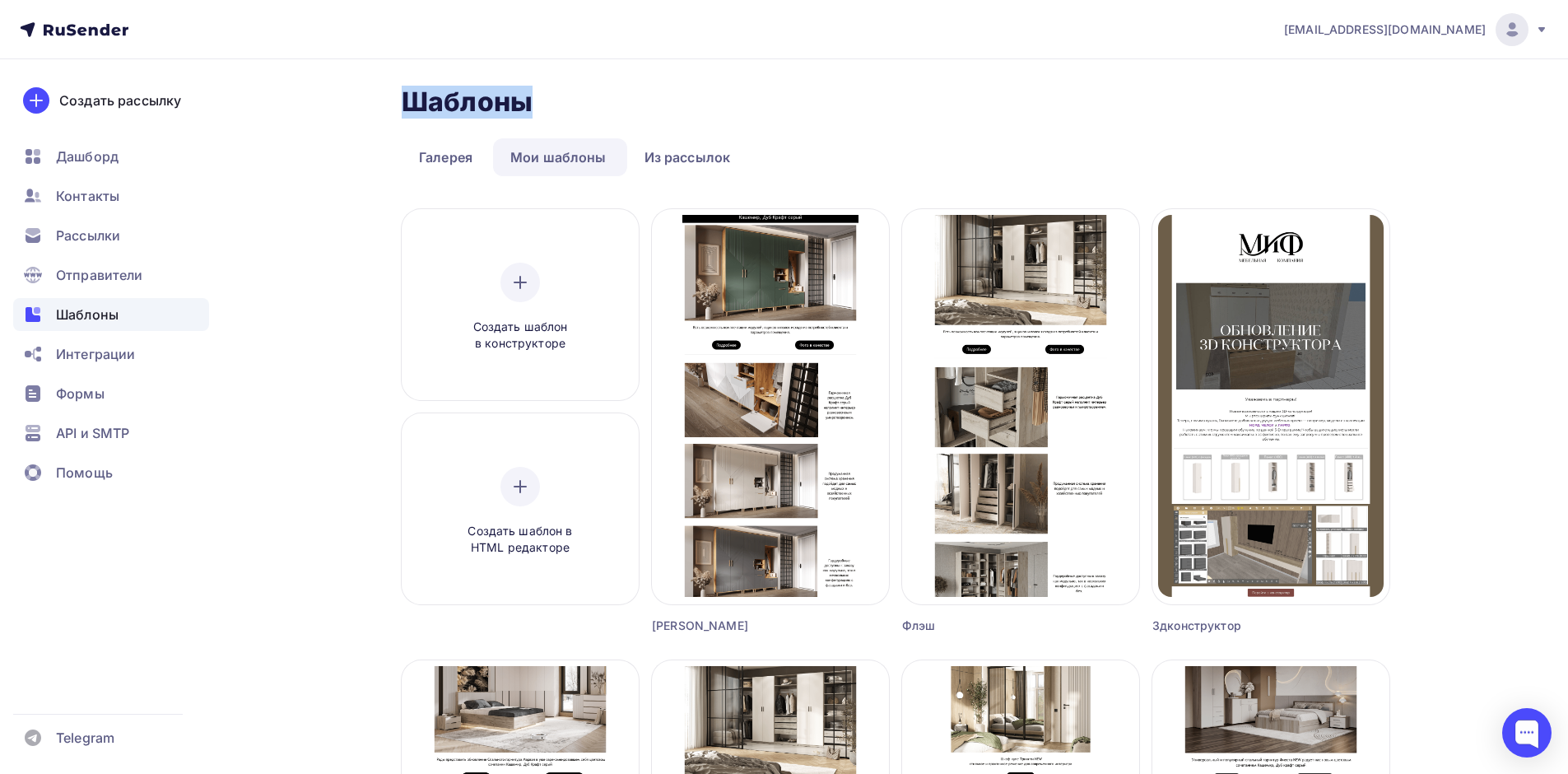
drag, startPoint x: 528, startPoint y: 108, endPoint x: 410, endPoint y: 97, distance: 118.5
click at [410, 97] on h2 "Шаблоны" at bounding box center [466, 102] width 131 height 33
click at [413, 98] on h2 "Шаблоны" at bounding box center [466, 102] width 131 height 33
drag, startPoint x: 409, startPoint y: 98, endPoint x: 524, endPoint y: 102, distance: 115.1
click at [524, 102] on h2 "Шаблоны" at bounding box center [466, 102] width 131 height 33
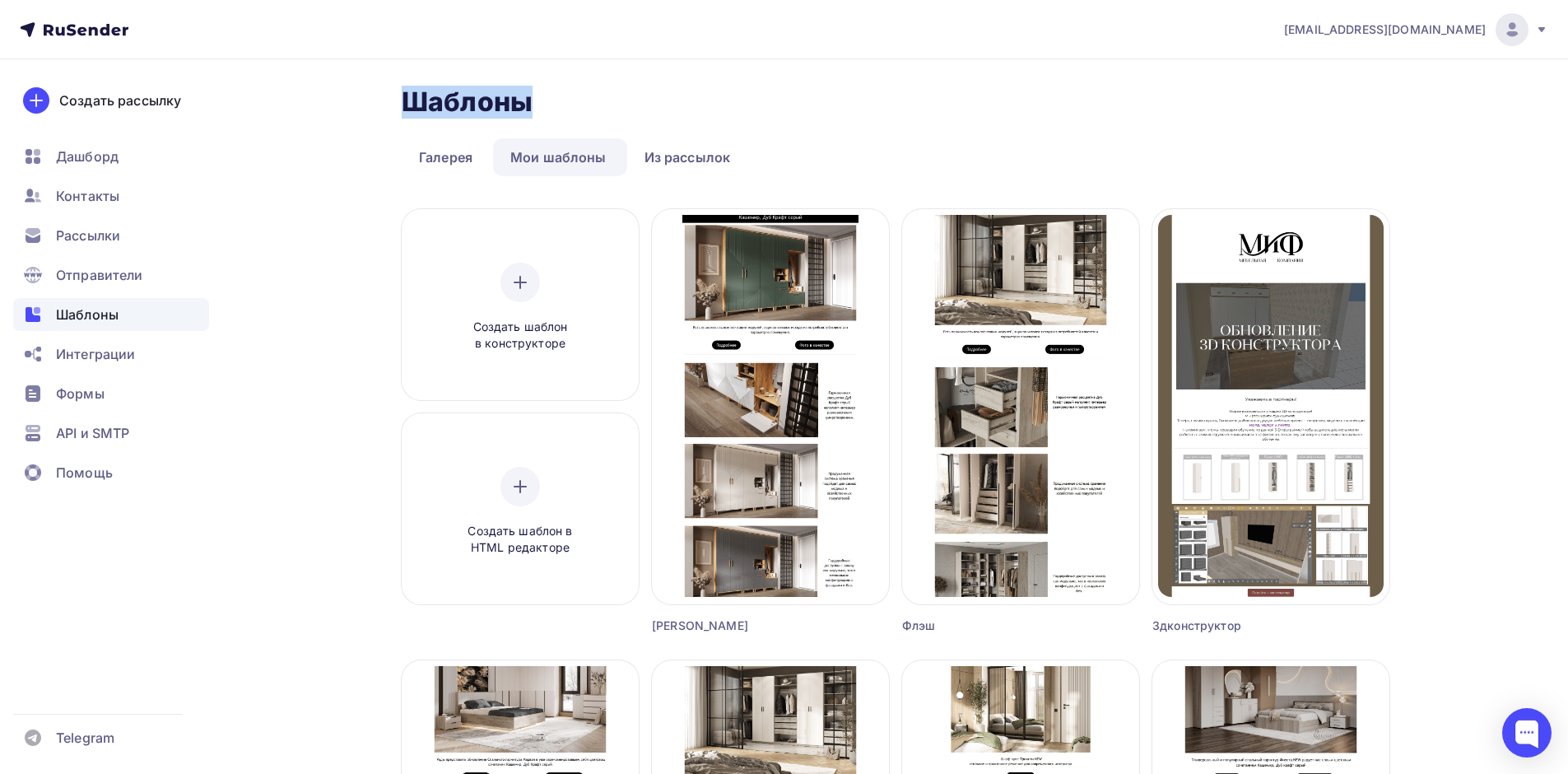
click at [519, 102] on h2 "Шаблоны" at bounding box center [466, 102] width 131 height 33
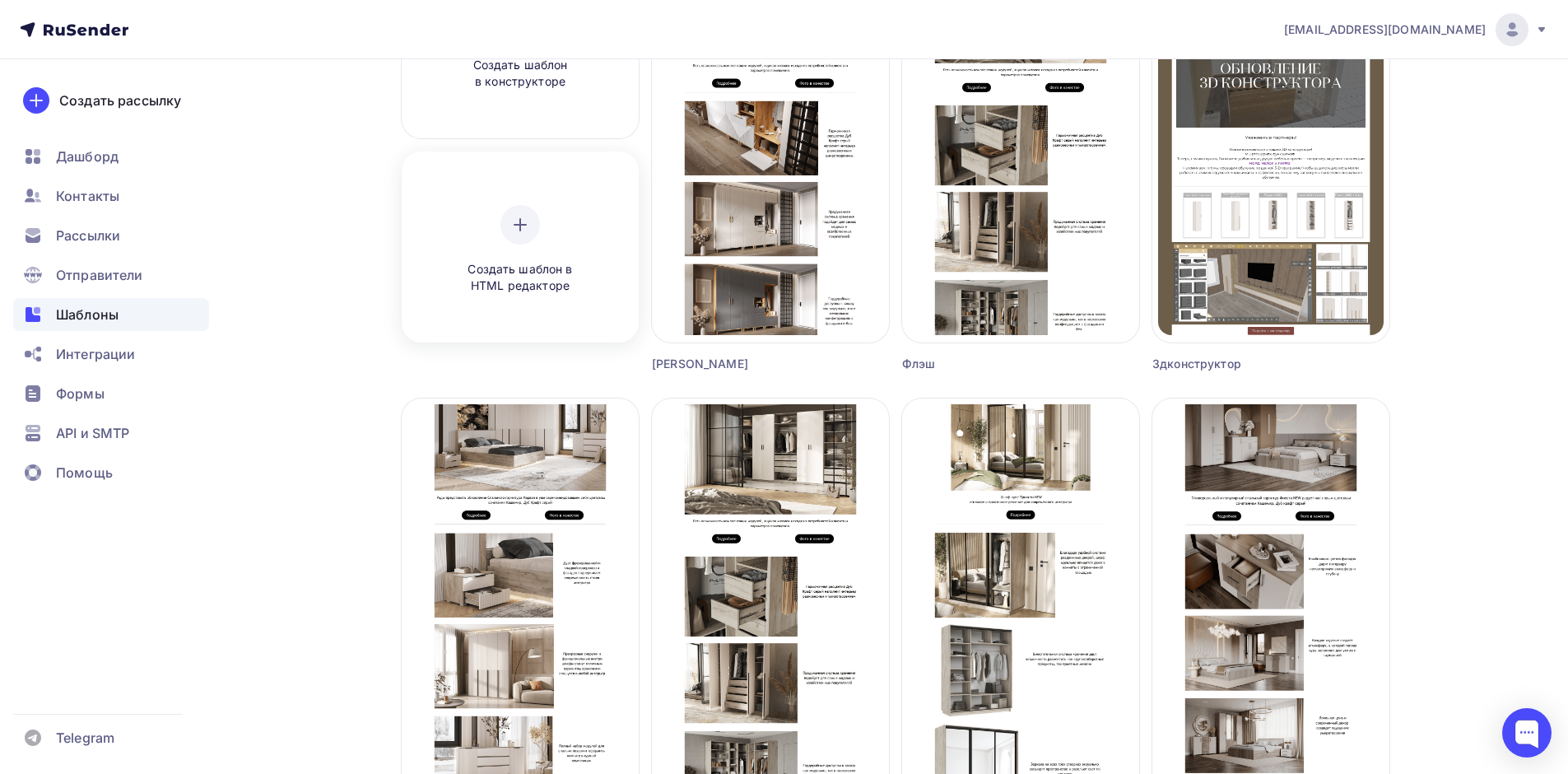
scroll to position [496, 0]
